Goal: Task Accomplishment & Management: Use online tool/utility

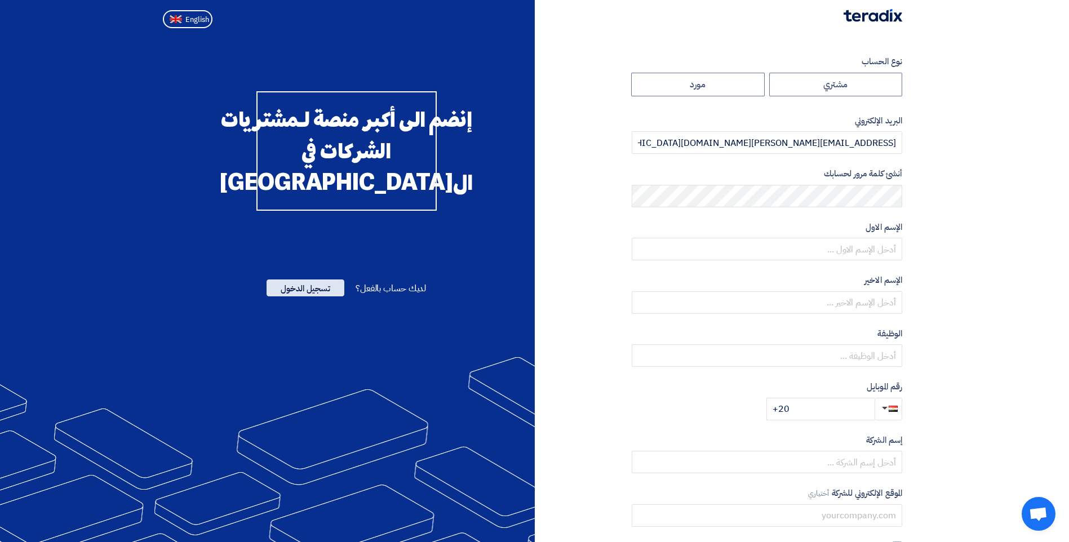
click at [314, 296] on span "تسجيل الدخول" at bounding box center [305, 287] width 78 height 17
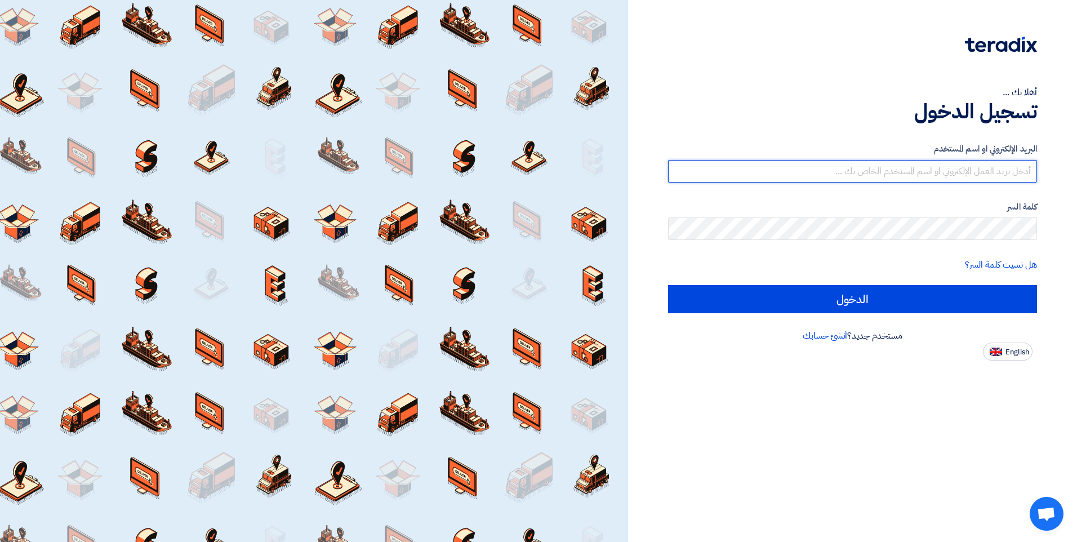
type input "[EMAIL_ADDRESS][PERSON_NAME][DOMAIN_NAME][GEOGRAPHIC_DATA]"
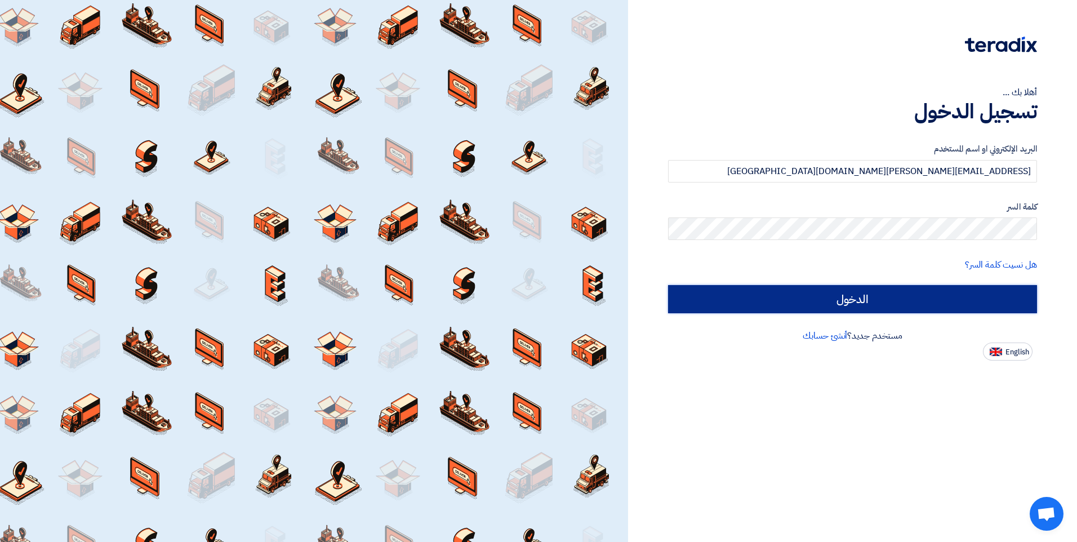
click at [825, 308] on input "الدخول" at bounding box center [852, 299] width 369 height 28
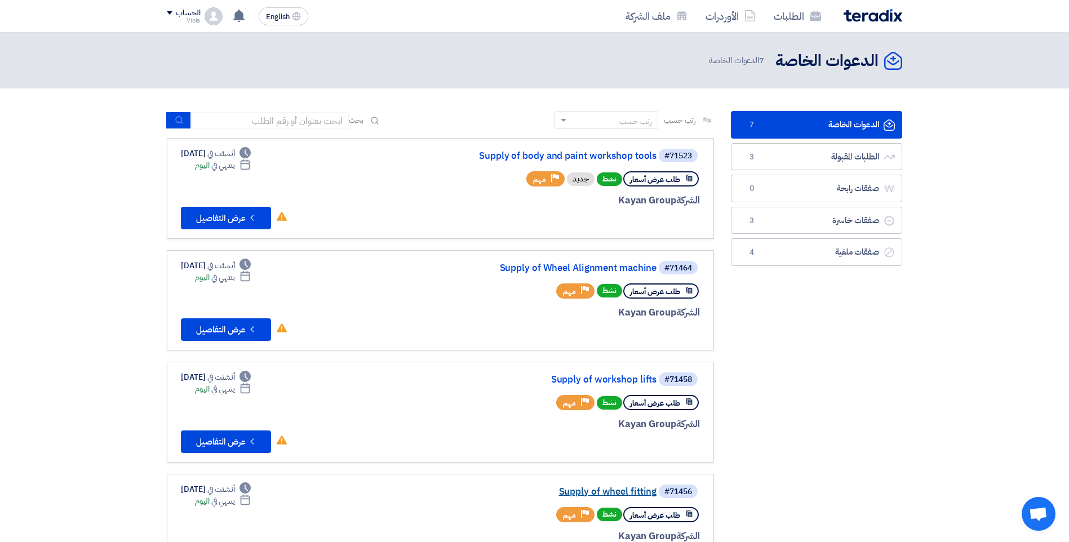
click at [605, 496] on link "Supply of wheel fitting" at bounding box center [543, 492] width 225 height 10
click at [589, 377] on link "Supply of workshop lifts" at bounding box center [543, 380] width 225 height 10
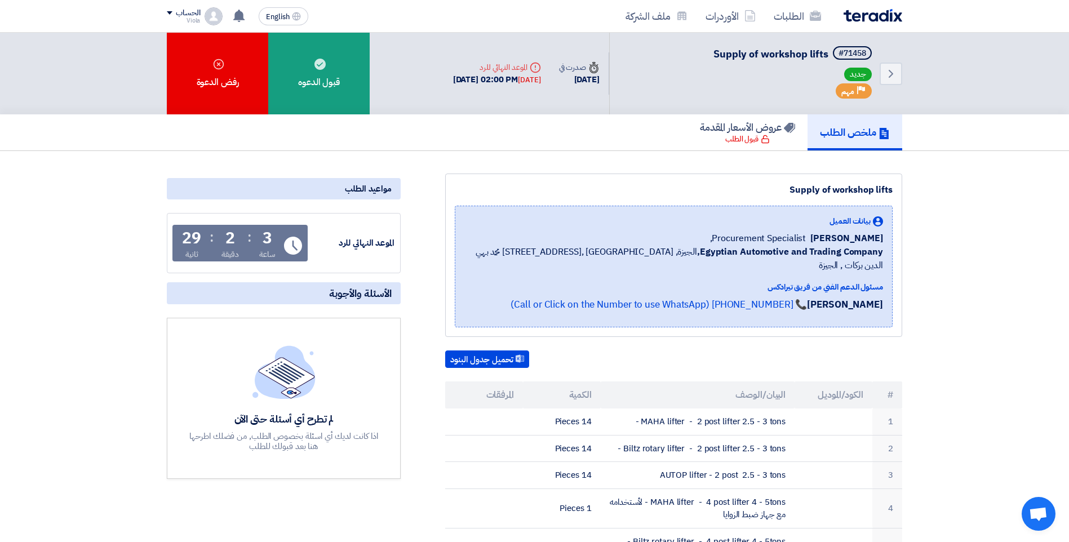
click at [348, 238] on div "الموعد النهائي للرد" at bounding box center [352, 243] width 85 height 13
click at [364, 190] on div "مواعيد الطلب" at bounding box center [284, 188] width 234 height 21
click at [469, 72] on div "Deadline الموعد النهائي للرد" at bounding box center [497, 67] width 88 height 12
click at [525, 80] on div "[DATE]" at bounding box center [529, 79] width 23 height 11
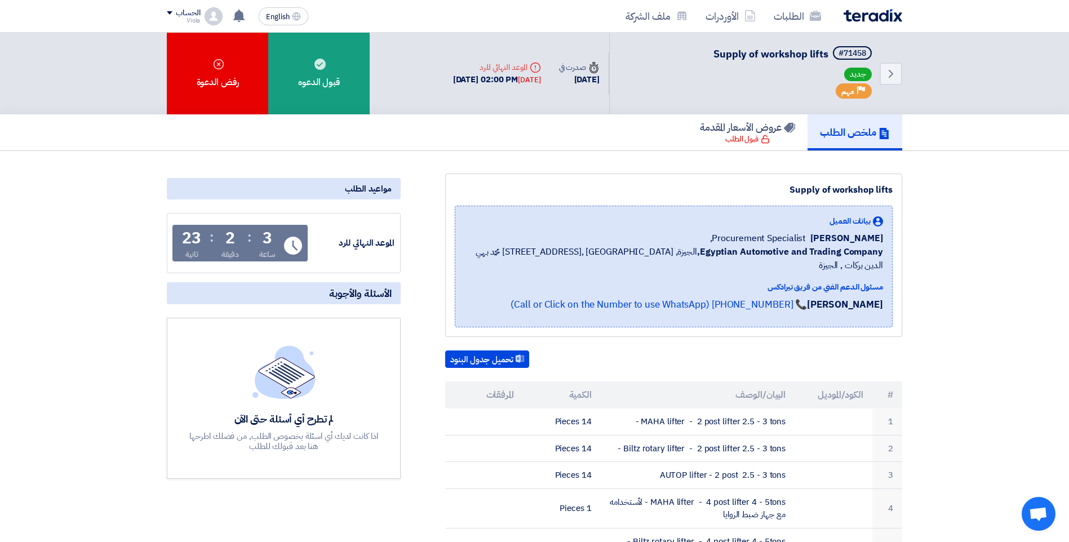
click at [530, 65] on icon "Deadline" at bounding box center [535, 67] width 11 height 11
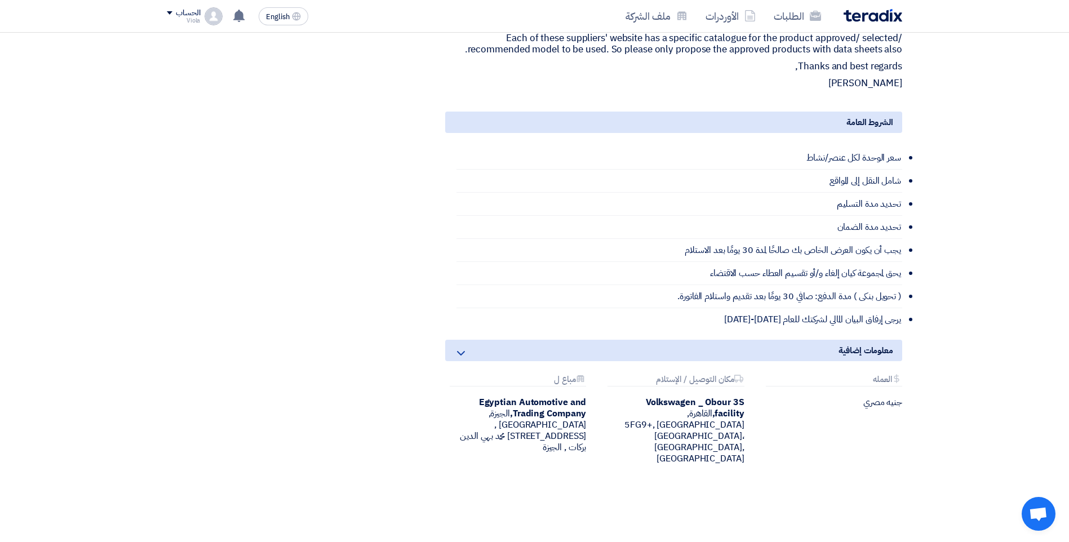
scroll to position [425, 0]
